Goal: Task Accomplishment & Management: Use online tool/utility

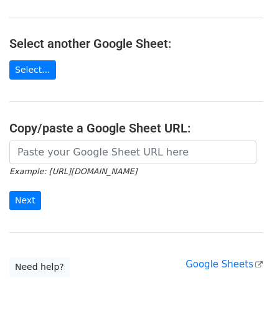
scroll to position [124, 0]
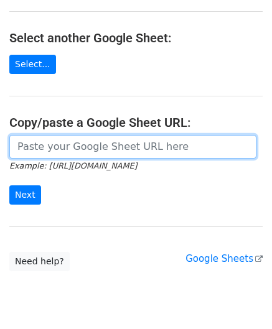
click at [46, 144] on input "url" at bounding box center [132, 147] width 247 height 24
paste input "[URL][DOMAIN_NAME]"
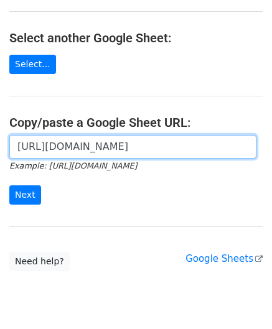
scroll to position [0, 287]
type input "[URL][DOMAIN_NAME]"
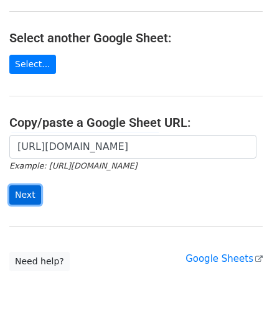
click at [32, 185] on input "Next" at bounding box center [25, 194] width 32 height 19
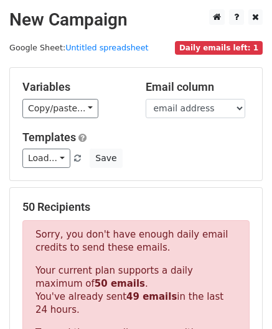
scroll to position [420, 0]
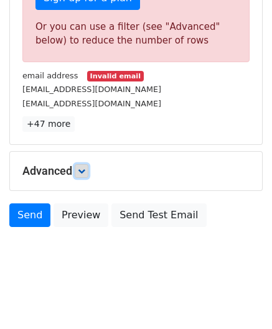
click at [88, 166] on link at bounding box center [82, 171] width 14 height 14
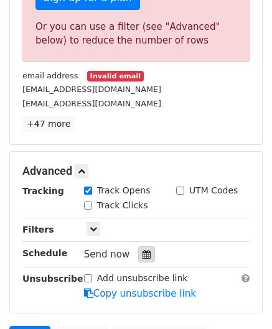
click at [142, 250] on icon at bounding box center [146, 254] width 8 height 9
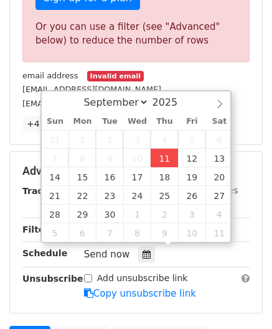
type input "2025-09-11 12:00"
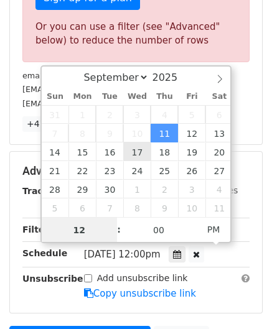
paste input "8"
type input "8"
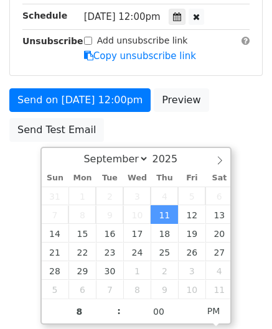
type input "2025-09-11 20:00"
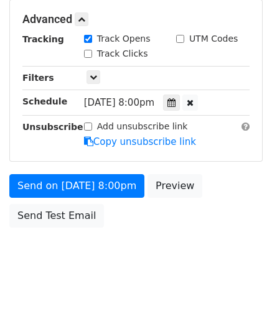
scroll to position [570, 0]
